Goal: Information Seeking & Learning: Learn about a topic

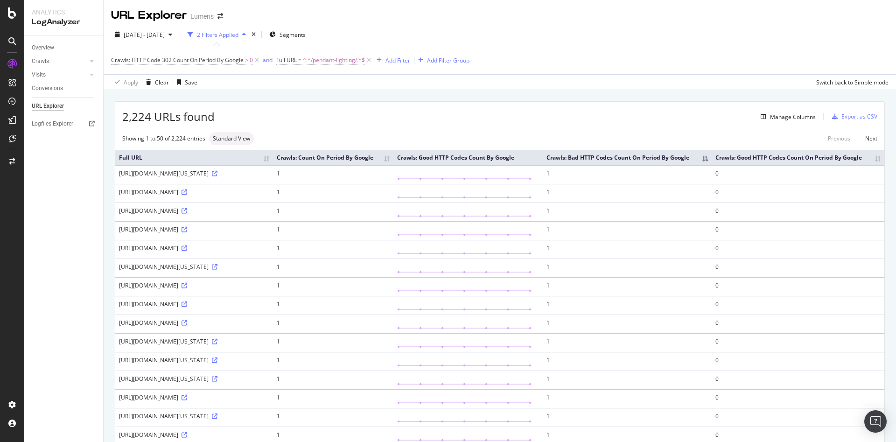
click at [288, 105] on div "2,224 URLs found Manage Columns Export as CSV" at bounding box center [499, 113] width 769 height 23
click at [309, 61] on span "^.*/pendant-lighting/.*$" at bounding box center [334, 60] width 62 height 13
click at [310, 85] on div "Contains" at bounding box center [336, 82] width 103 height 15
click at [487, 115] on div "Manage Columns" at bounding box center [515, 116] width 601 height 11
click at [317, 66] on span "^.*/pendant-lighting/.*$" at bounding box center [334, 60] width 62 height 13
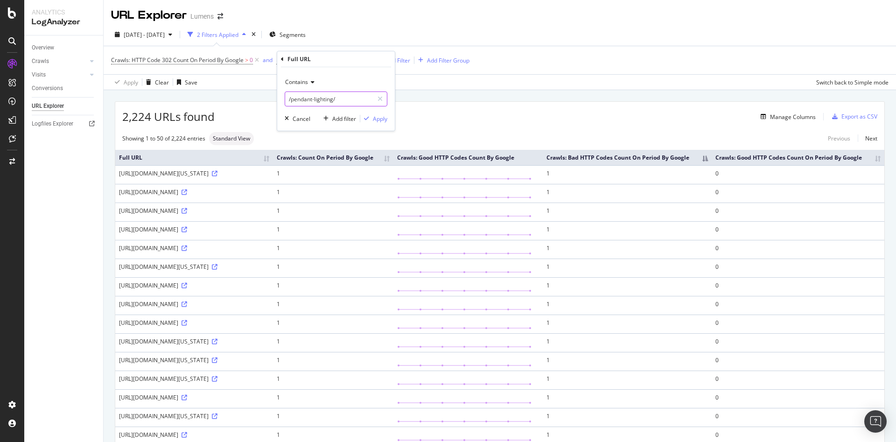
paste input "[URL][DOMAIN_NAME]"
type input "[URL][DOMAIN_NAME]"
click at [310, 76] on div "Contains" at bounding box center [336, 82] width 103 height 15
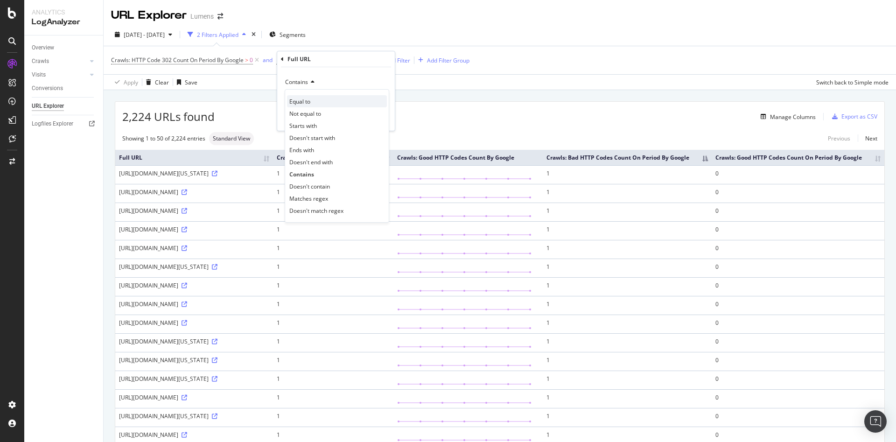
click at [299, 102] on span "Equal to" at bounding box center [299, 101] width 21 height 8
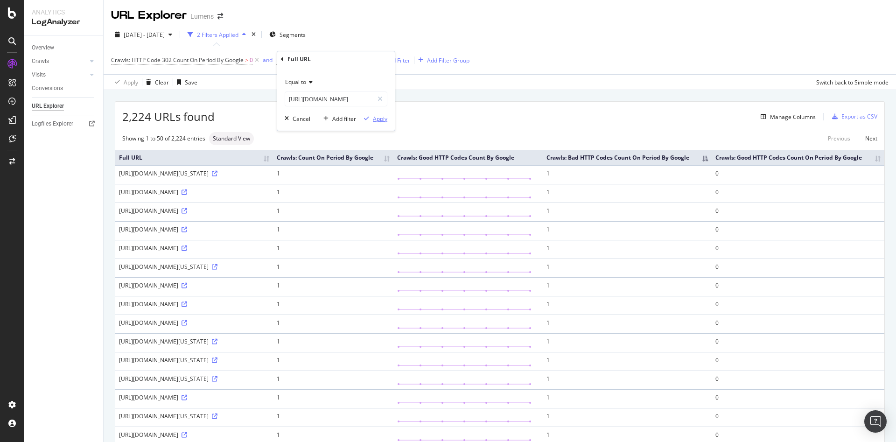
click at [383, 116] on div "Apply" at bounding box center [380, 119] width 14 height 8
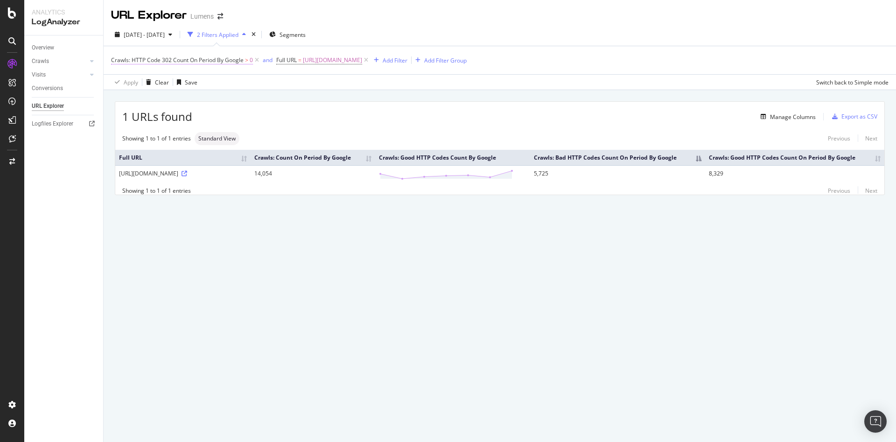
click at [150, 60] on span "Crawls: HTTP Code 302 Count On Period By Google" at bounding box center [177, 60] width 132 height 8
click at [136, 84] on div "302" at bounding box center [177, 82] width 117 height 15
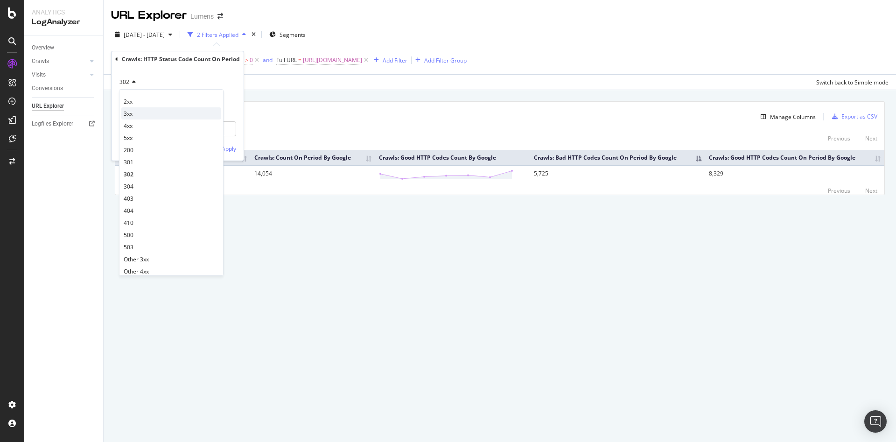
click at [135, 118] on div "3xx" at bounding box center [171, 113] width 100 height 12
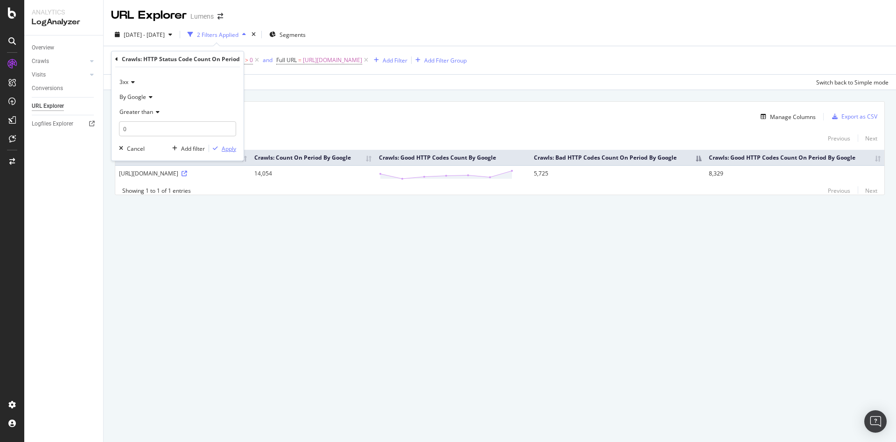
click at [231, 150] on div "Apply" at bounding box center [229, 149] width 14 height 8
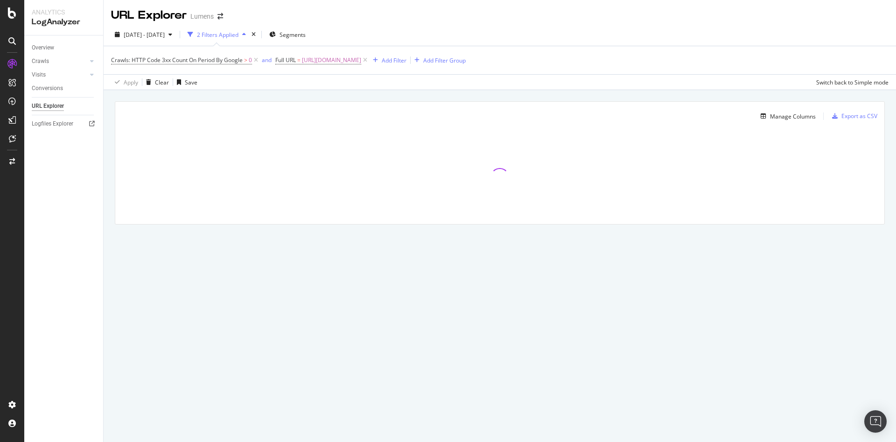
click at [231, 150] on div at bounding box center [499, 177] width 769 height 93
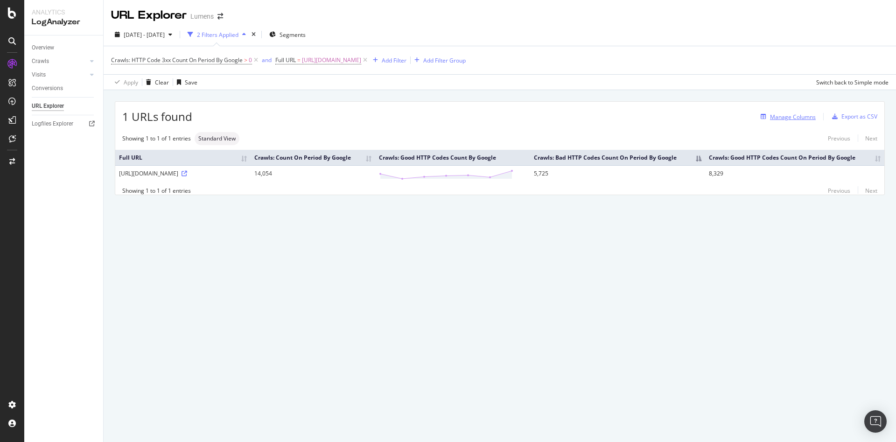
click at [792, 120] on div "Manage Columns" at bounding box center [793, 117] width 46 height 8
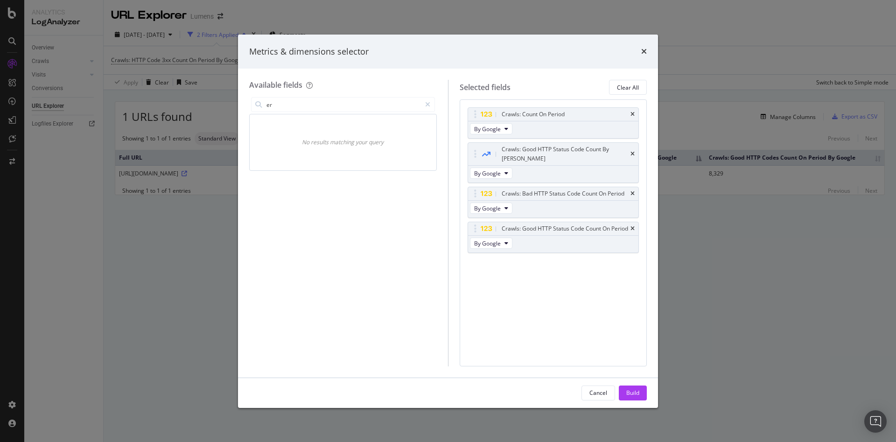
type input "e"
type input "t"
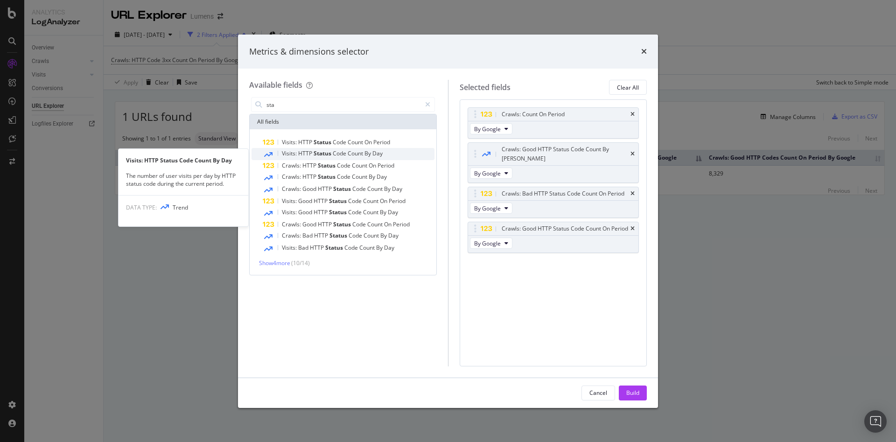
type input "sta"
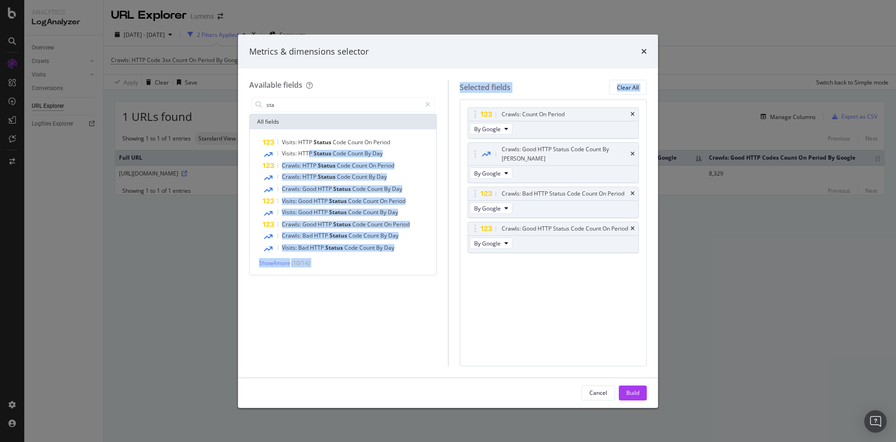
drag, startPoint x: 308, startPoint y: 156, endPoint x: 510, endPoint y: 272, distance: 233.0
click at [510, 272] on div "Available fields sta All fields Visits: HTTP Status Code Count On Period Visits…" at bounding box center [447, 223] width 397 height 286
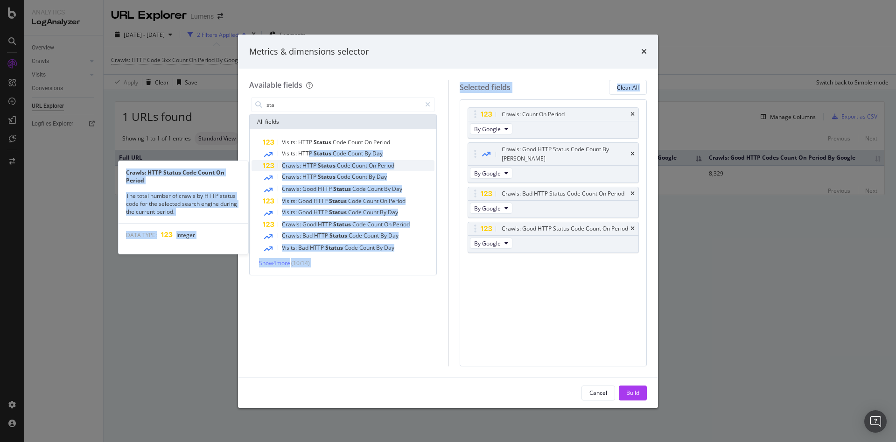
click at [293, 163] on span "Crawls:" at bounding box center [292, 165] width 21 height 8
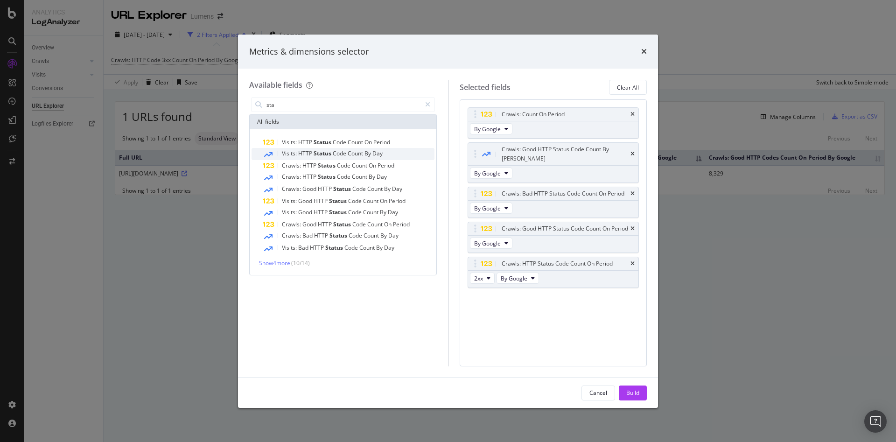
click at [320, 152] on span "Status" at bounding box center [322, 153] width 19 height 8
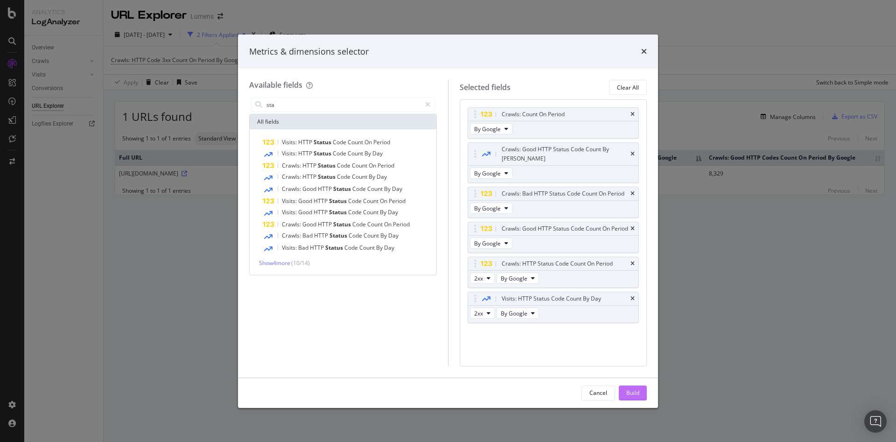
click at [627, 387] on div "Build" at bounding box center [632, 393] width 13 height 14
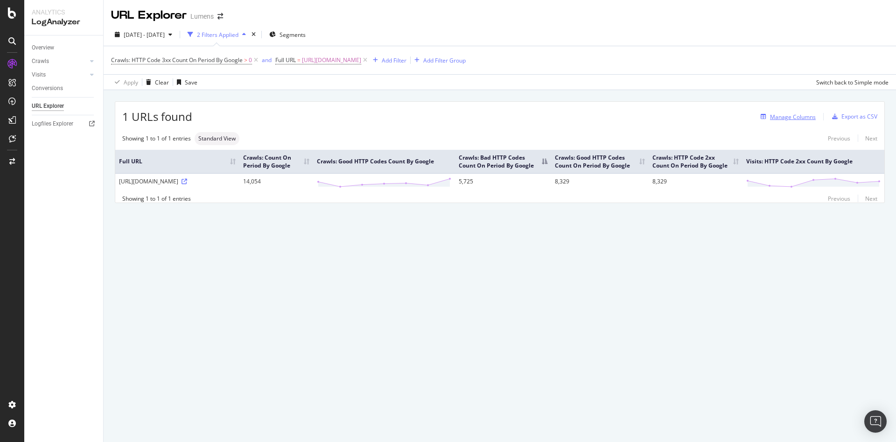
click at [789, 118] on div "Manage Columns" at bounding box center [793, 117] width 46 height 8
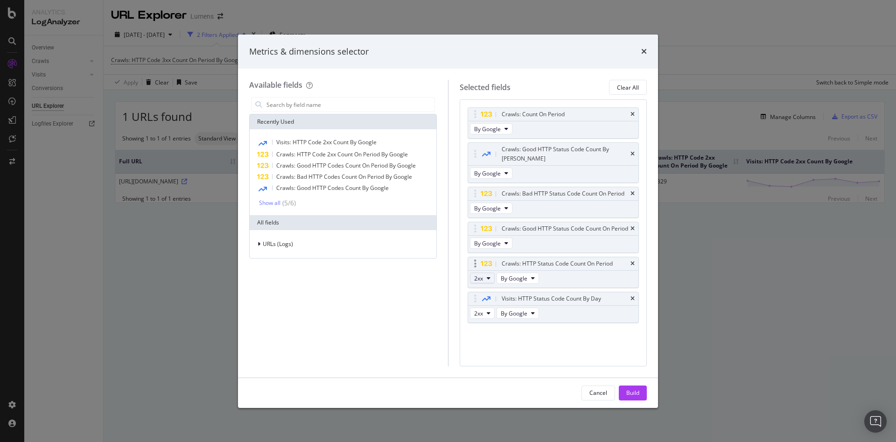
click at [482, 276] on span "2xx" at bounding box center [478, 278] width 9 height 8
click at [482, 313] on span "3xx" at bounding box center [490, 312] width 25 height 8
click at [481, 313] on span "2xx" at bounding box center [478, 313] width 9 height 8
click at [488, 343] on span "3xx" at bounding box center [490, 347] width 25 height 8
click at [636, 400] on div "Cancel Build" at bounding box center [448, 393] width 420 height 30
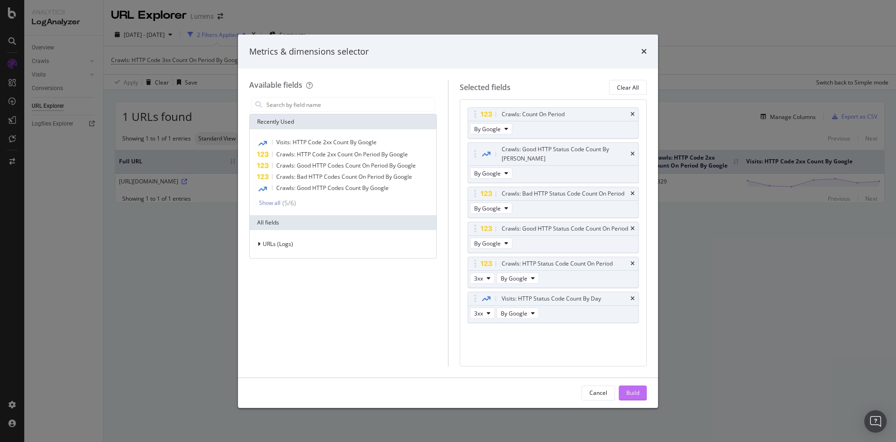
click at [633, 391] on div "Build" at bounding box center [632, 393] width 13 height 8
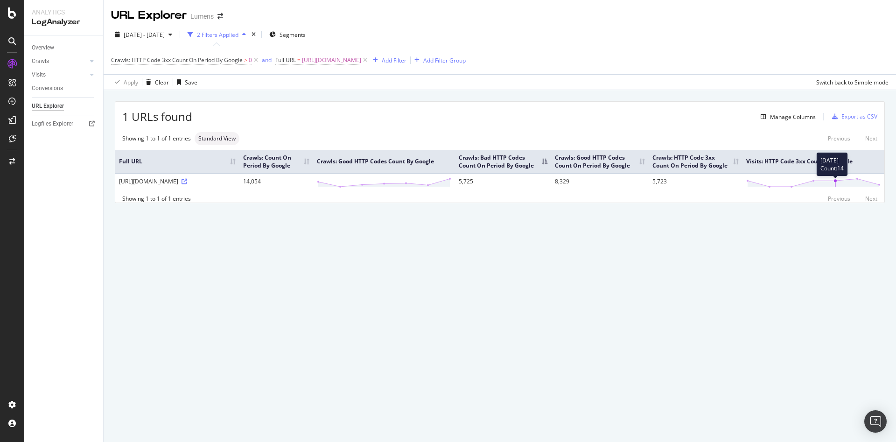
click at [835, 181] on circle at bounding box center [835, 180] width 3 height 3
click at [848, 117] on div "Export as CSV" at bounding box center [859, 116] width 36 height 8
click at [406, 61] on div "Add Filter" at bounding box center [394, 60] width 25 height 8
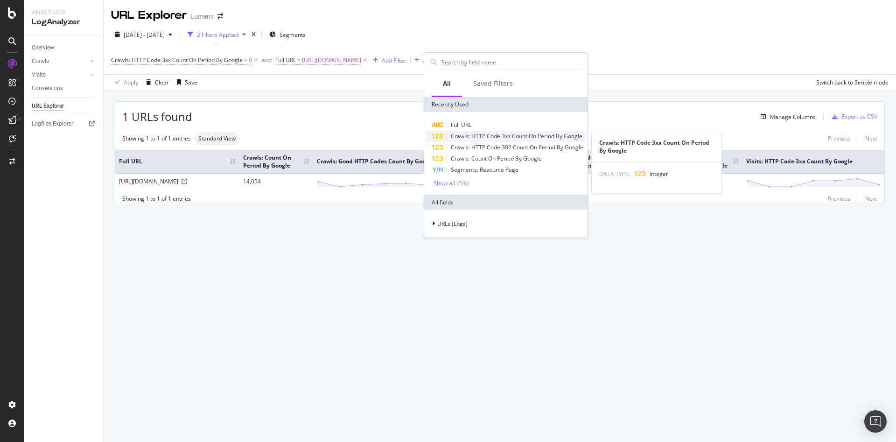
click at [451, 135] on span "Crawls: HTTP Code 3xx Count On Period By Google" at bounding box center [517, 136] width 132 height 8
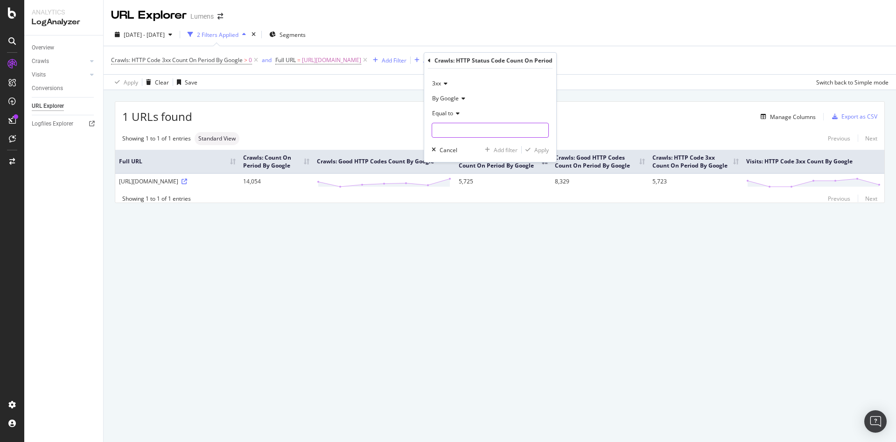
click at [474, 129] on input "number" at bounding box center [489, 130] width 117 height 15
type input "302"
click at [536, 153] on div "Apply" at bounding box center [541, 150] width 14 height 8
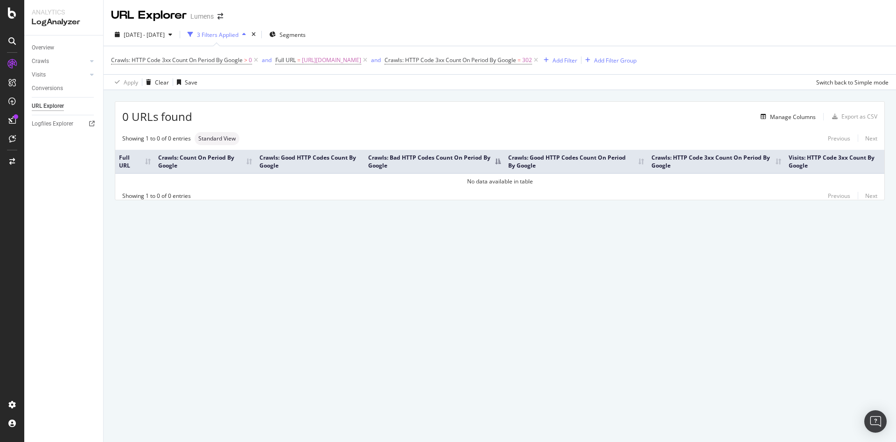
click at [361, 233] on div "0 URLs found Manage Columns Export as CSV Showing 1 to 0 of 0 entries Standard …" at bounding box center [500, 161] width 792 height 143
click at [540, 59] on icon at bounding box center [536, 60] width 8 height 9
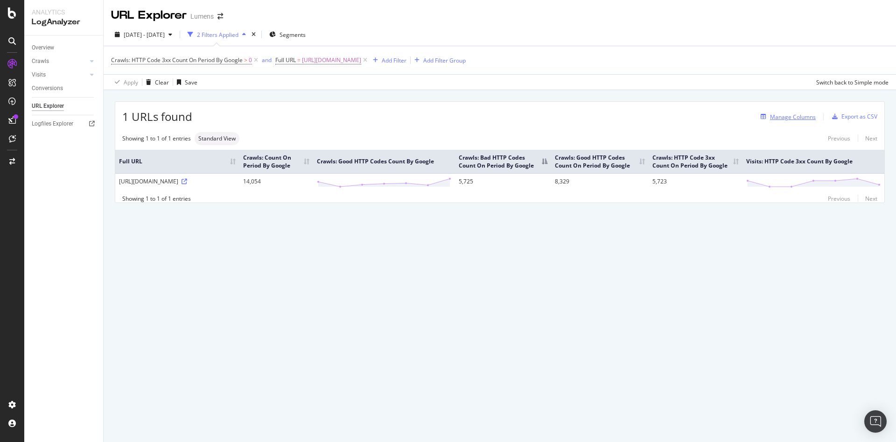
click at [771, 115] on div "Manage Columns" at bounding box center [793, 117] width 46 height 8
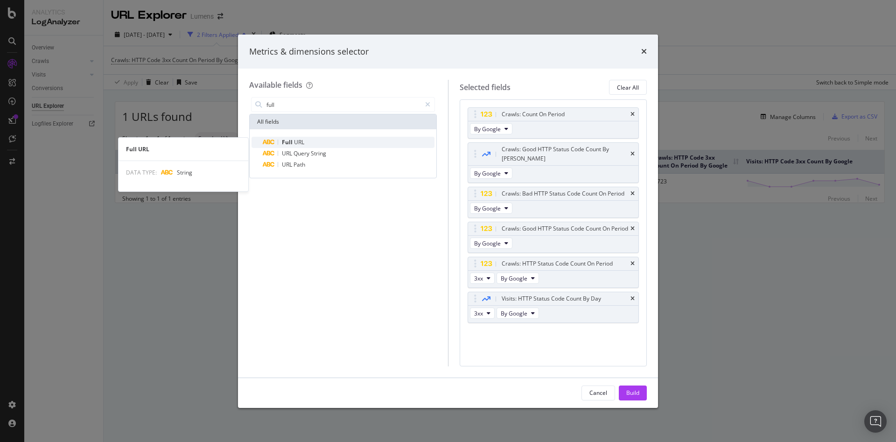
type input "full"
click at [301, 138] on span "URL" at bounding box center [299, 142] width 10 height 8
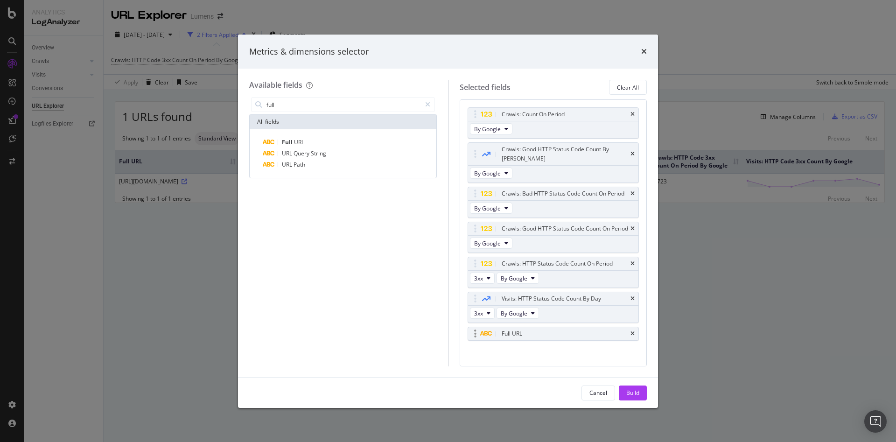
scroll to position [25, 0]
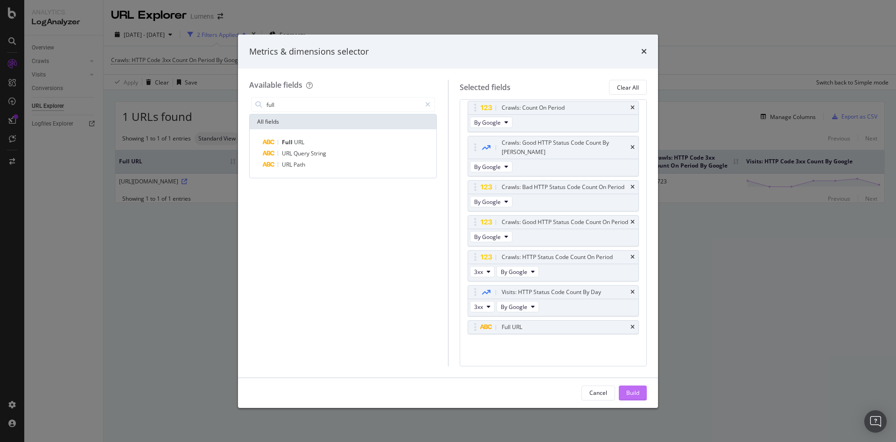
click at [623, 395] on button "Build" at bounding box center [633, 392] width 28 height 15
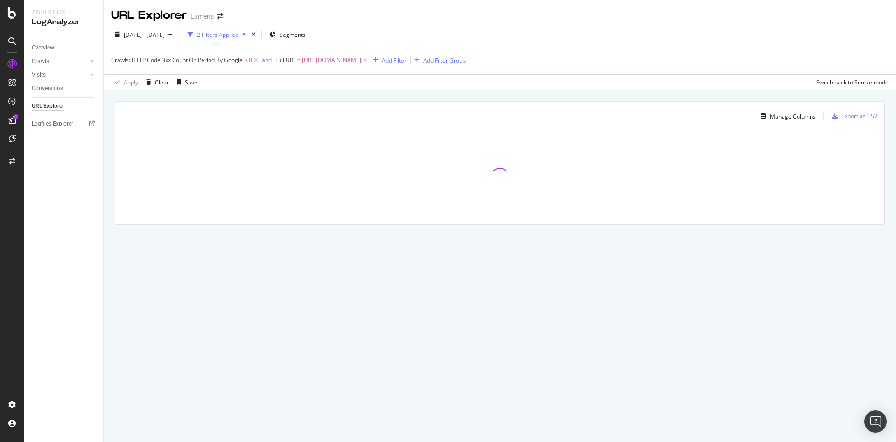
click at [132, 320] on div "URL Explorer Lumens [DATE] - [DATE] 2 Filters Applied Segments Crawls: HTTP Cod…" at bounding box center [500, 221] width 792 height 442
click at [303, 58] on span "Full URL = ^.*/pendant-lighting/.*$" at bounding box center [320, 60] width 89 height 8
paste input "[URL][DOMAIN_NAME]"
type input "[URL][DOMAIN_NAME]"
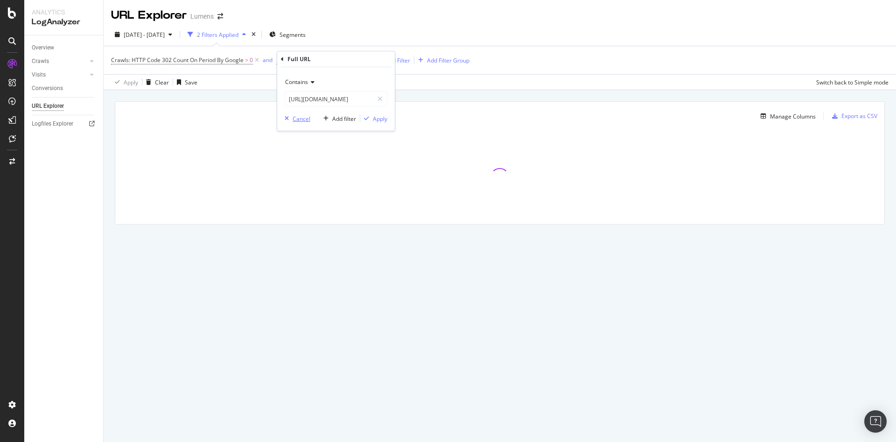
click at [300, 118] on div "Cancel" at bounding box center [301, 119] width 18 height 8
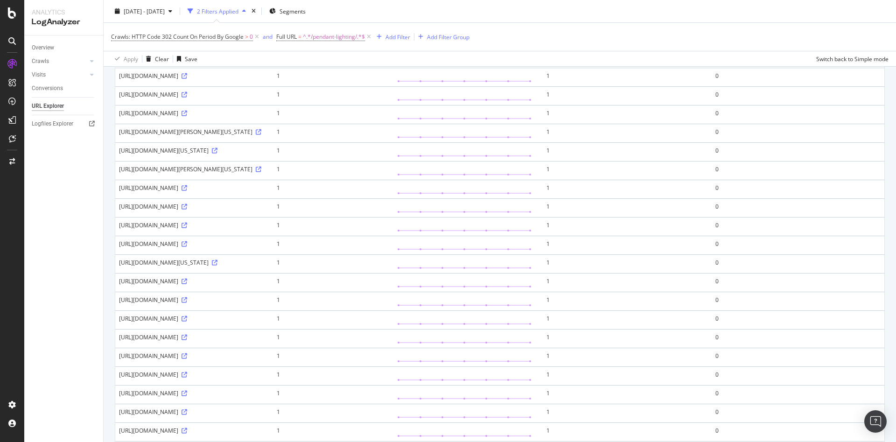
scroll to position [0, 0]
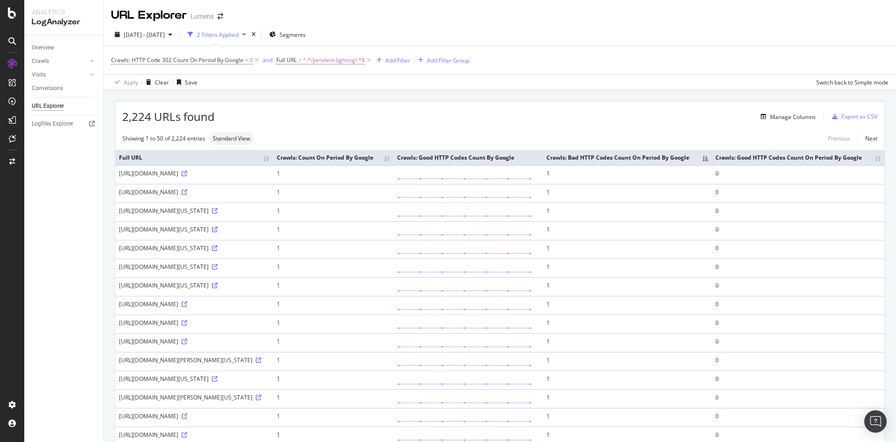
click at [850, 108] on div "2,224 URLs found Manage Columns Export as CSV" at bounding box center [499, 113] width 769 height 23
click at [849, 110] on div "Export as CSV" at bounding box center [852, 117] width 49 height 14
click at [841, 116] on div "Export as CSV" at bounding box center [859, 116] width 36 height 8
click at [198, 54] on span "Crawls: HTTP Code 302 Count On Period By Google > 0" at bounding box center [186, 60] width 150 height 13
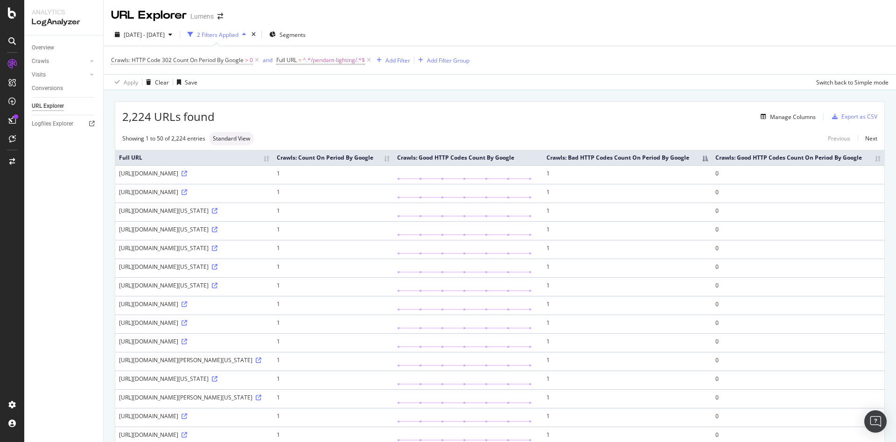
click at [192, 59] on span "Crawls: HTTP Code 302 Count On Period By Google" at bounding box center [177, 60] width 132 height 8
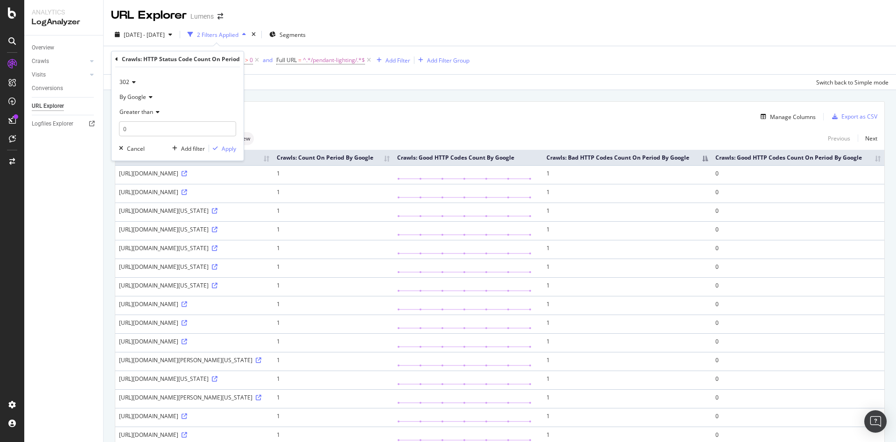
click at [385, 119] on div "Manage Columns" at bounding box center [515, 116] width 601 height 11
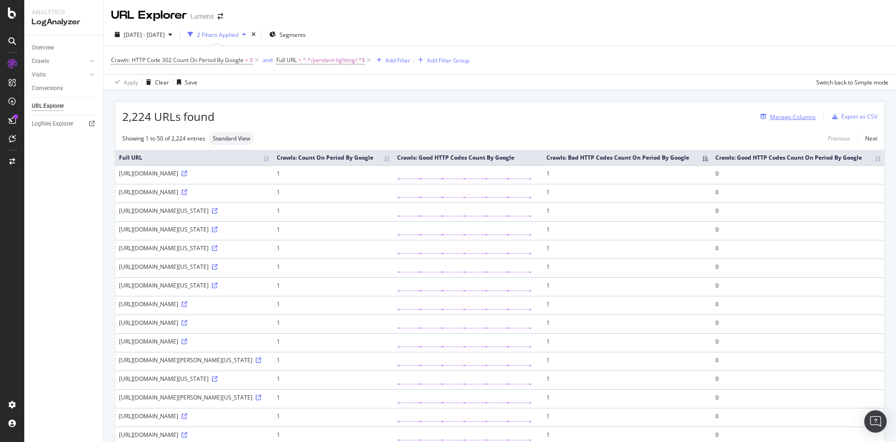
click at [770, 120] on div "Manage Columns" at bounding box center [793, 117] width 46 height 8
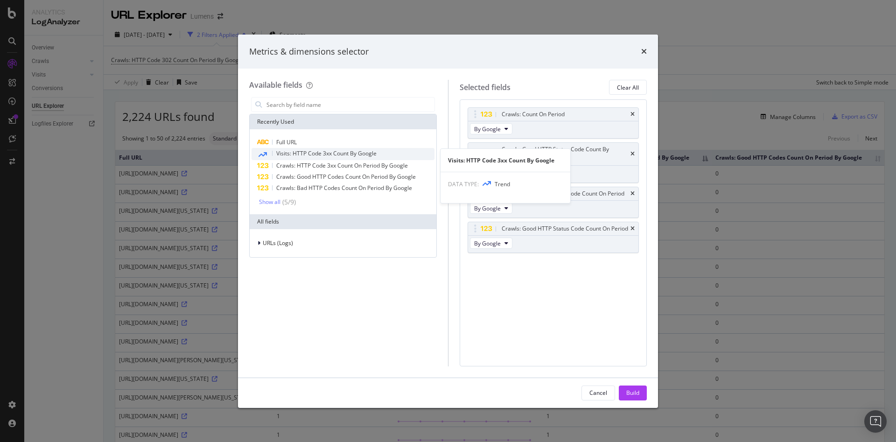
click at [285, 152] on span "Visits: HTTP Code 3xx Count By Google" at bounding box center [326, 153] width 100 height 8
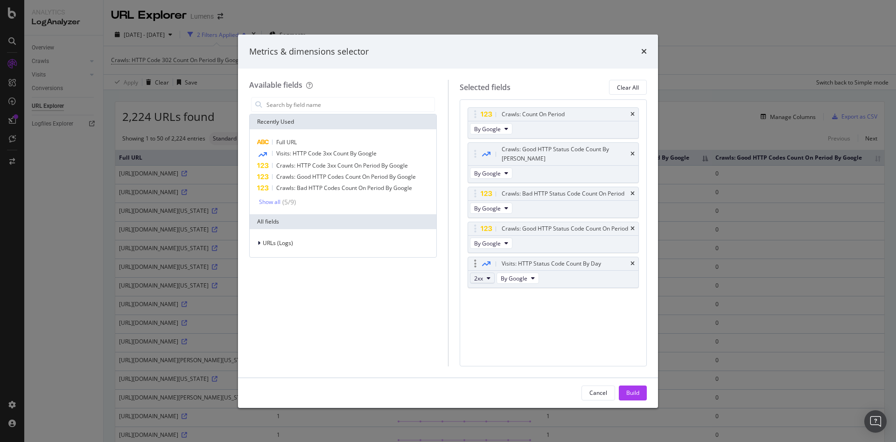
click at [486, 280] on button "2xx" at bounding box center [482, 277] width 25 height 11
click at [487, 306] on div "3xx" at bounding box center [490, 312] width 40 height 14
click at [637, 389] on div "Build" at bounding box center [632, 393] width 13 height 8
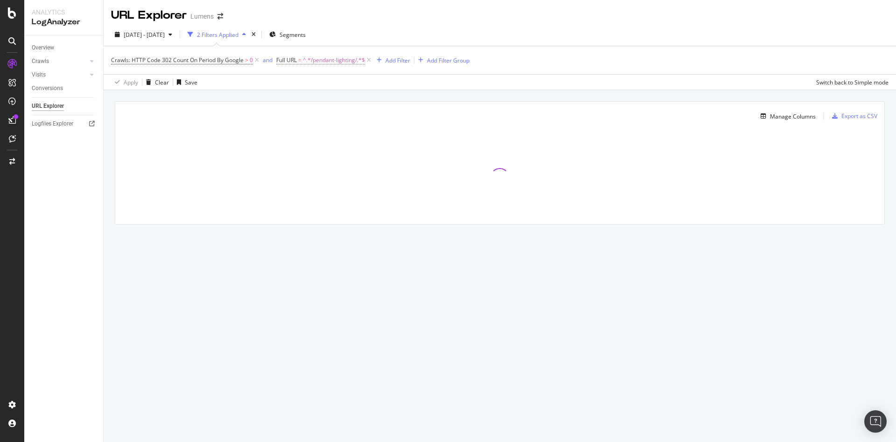
click at [314, 64] on span "^.*/pendant-lighting/.*$" at bounding box center [334, 60] width 62 height 13
click at [317, 74] on div "Contains /pendant-lighting/ Cancel Add filter Apply" at bounding box center [336, 98] width 118 height 63
click at [314, 76] on div "Contains" at bounding box center [336, 82] width 103 height 15
click at [316, 103] on div "Equal to" at bounding box center [337, 101] width 100 height 12
paste input "[URL][DOMAIN_NAME]"
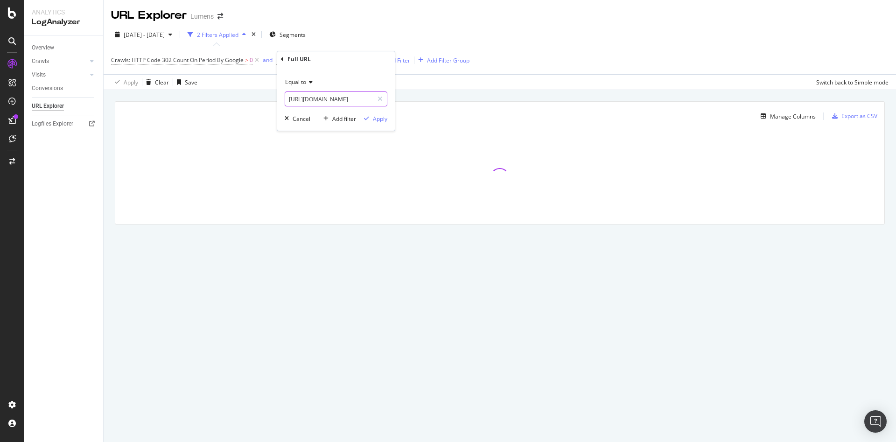
scroll to position [0, 31]
type input "[URL][DOMAIN_NAME]"
click at [373, 120] on div "Apply" at bounding box center [380, 119] width 14 height 8
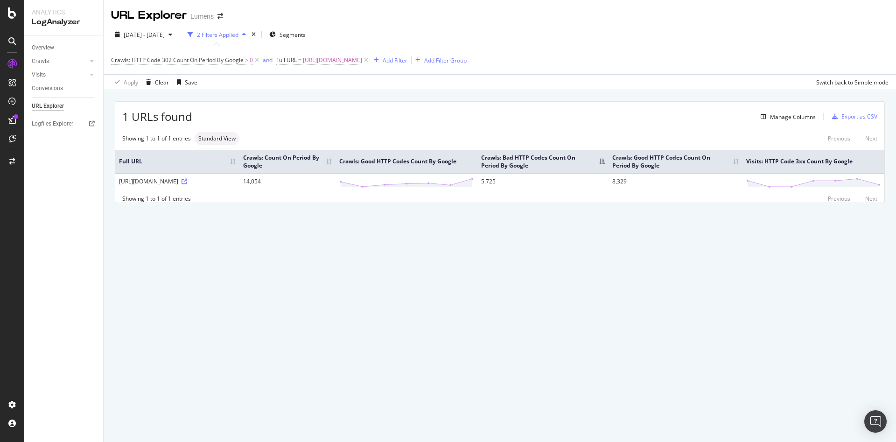
click at [844, 176] on td at bounding box center [813, 182] width 142 height 19
click at [854, 181] on polygon at bounding box center [813, 183] width 132 height 8
click at [283, 273] on div "URL Explorer Lumens 2025 Sep. 26th - Oct. 2nd 2 Filters Applied Segments Crawls…" at bounding box center [500, 221] width 792 height 442
click at [407, 56] on div "Add Filter" at bounding box center [388, 60] width 37 height 10
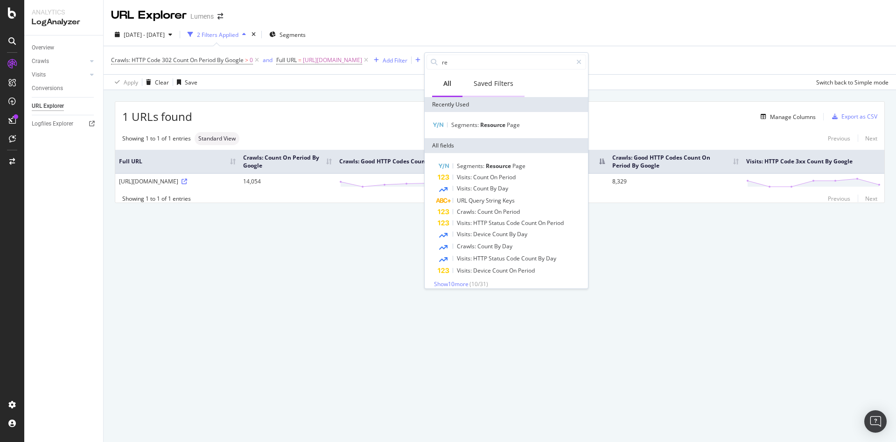
type input "r"
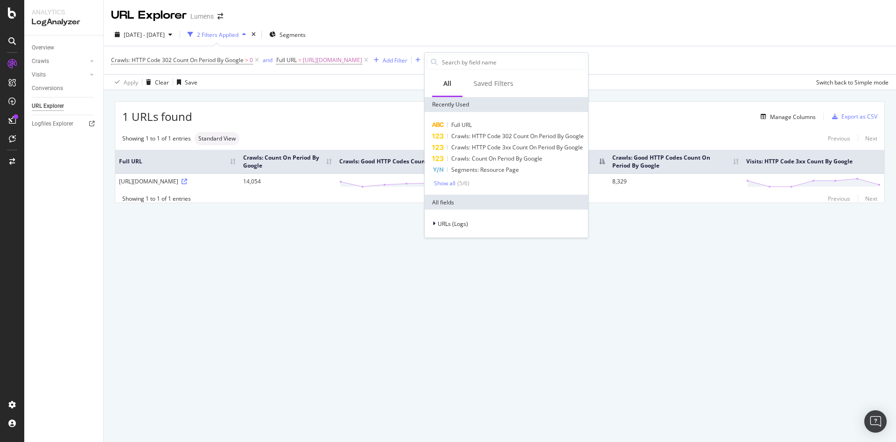
click at [360, 236] on div "1 URLs found Manage Columns Export as CSV Showing 1 to 1 of 1 entries Standard …" at bounding box center [500, 163] width 792 height 146
